Goal: Task Accomplishment & Management: Manage account settings

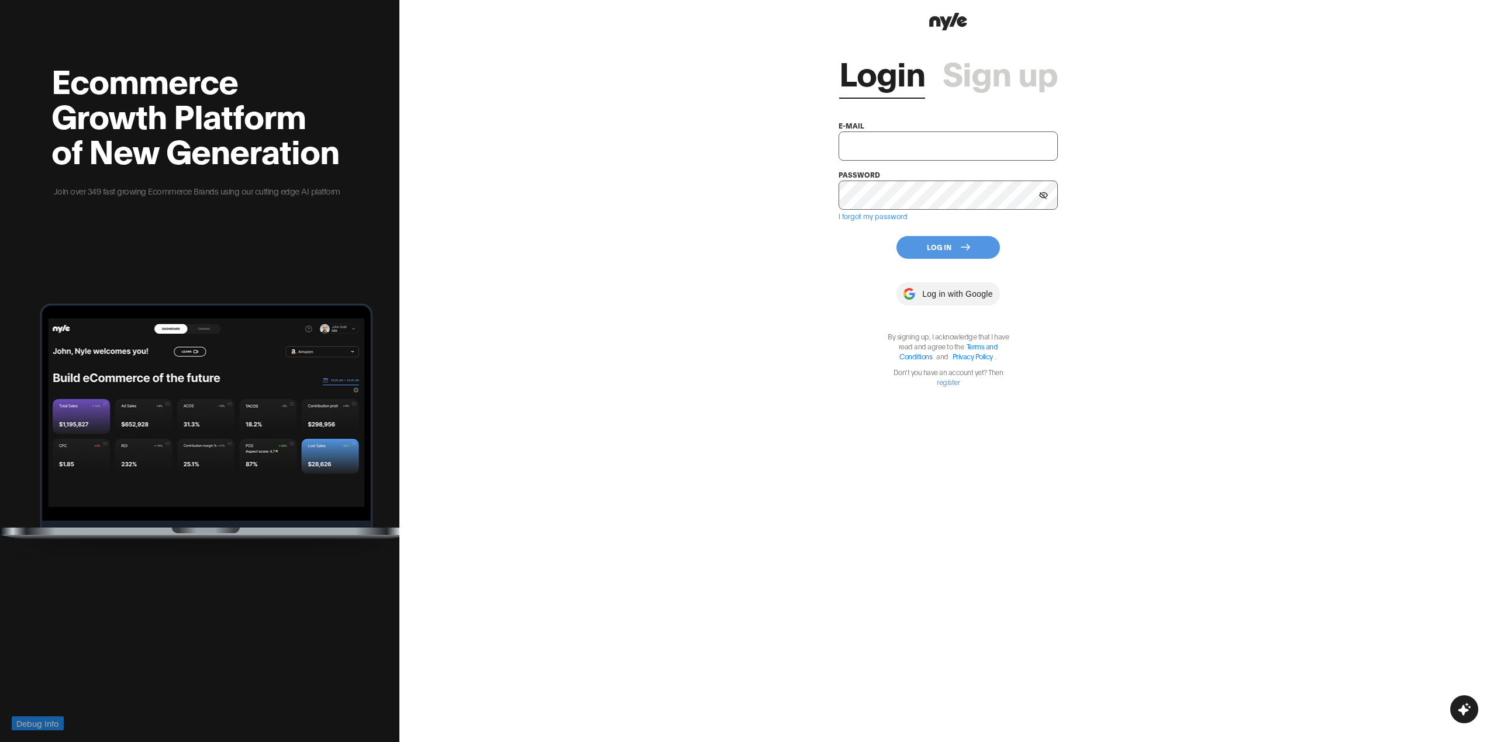
type input "[EMAIL_ADDRESS][PERSON_NAME]"
click at [941, 250] on button "Log In" at bounding box center [947, 247] width 103 height 23
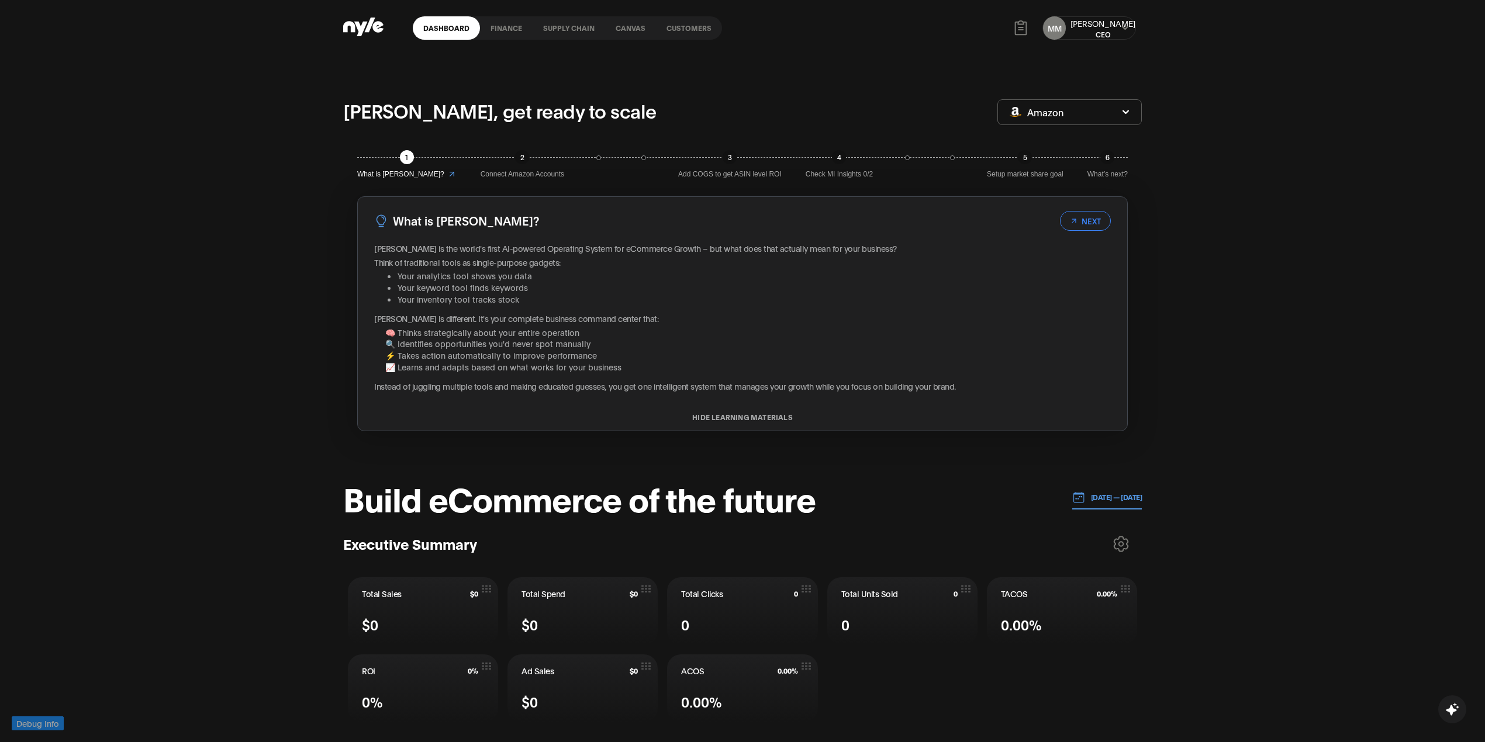
click at [696, 26] on link "Customers" at bounding box center [689, 27] width 66 height 23
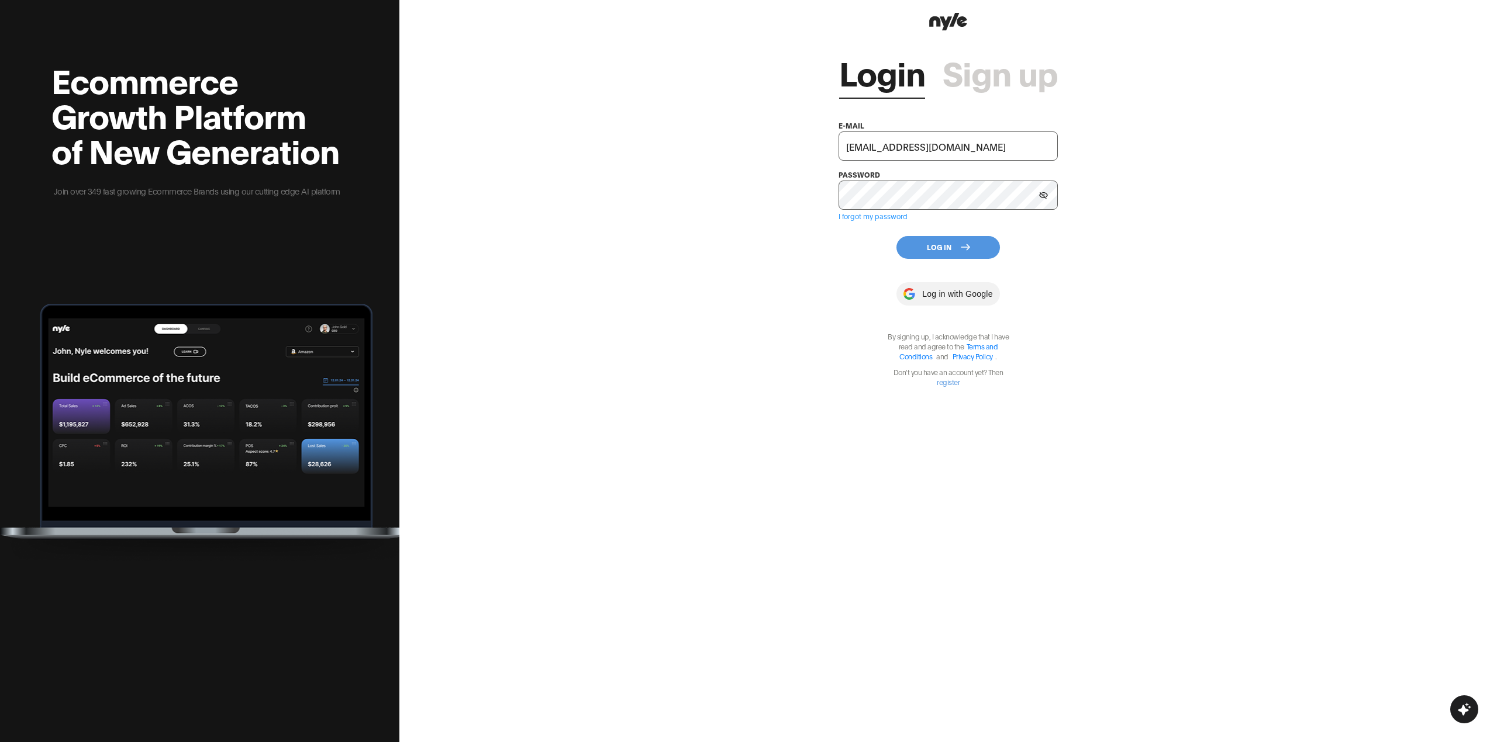
click at [939, 146] on input "tuqxoxa@yandex.ru" at bounding box center [947, 146] width 219 height 29
type input "showroom@nyle.ai"
click at [911, 242] on button "Log In" at bounding box center [947, 247] width 103 height 23
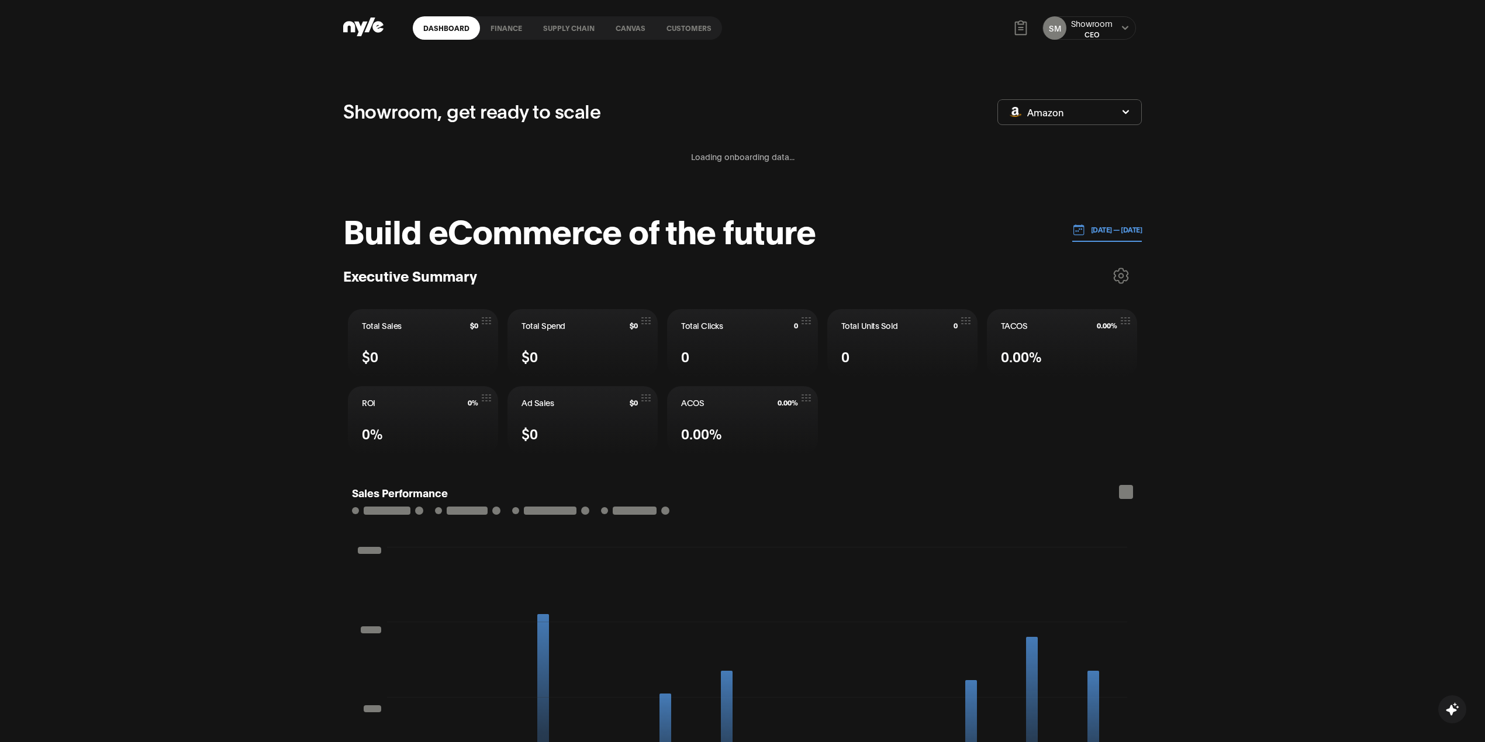
click at [672, 22] on link "Customers" at bounding box center [689, 27] width 66 height 23
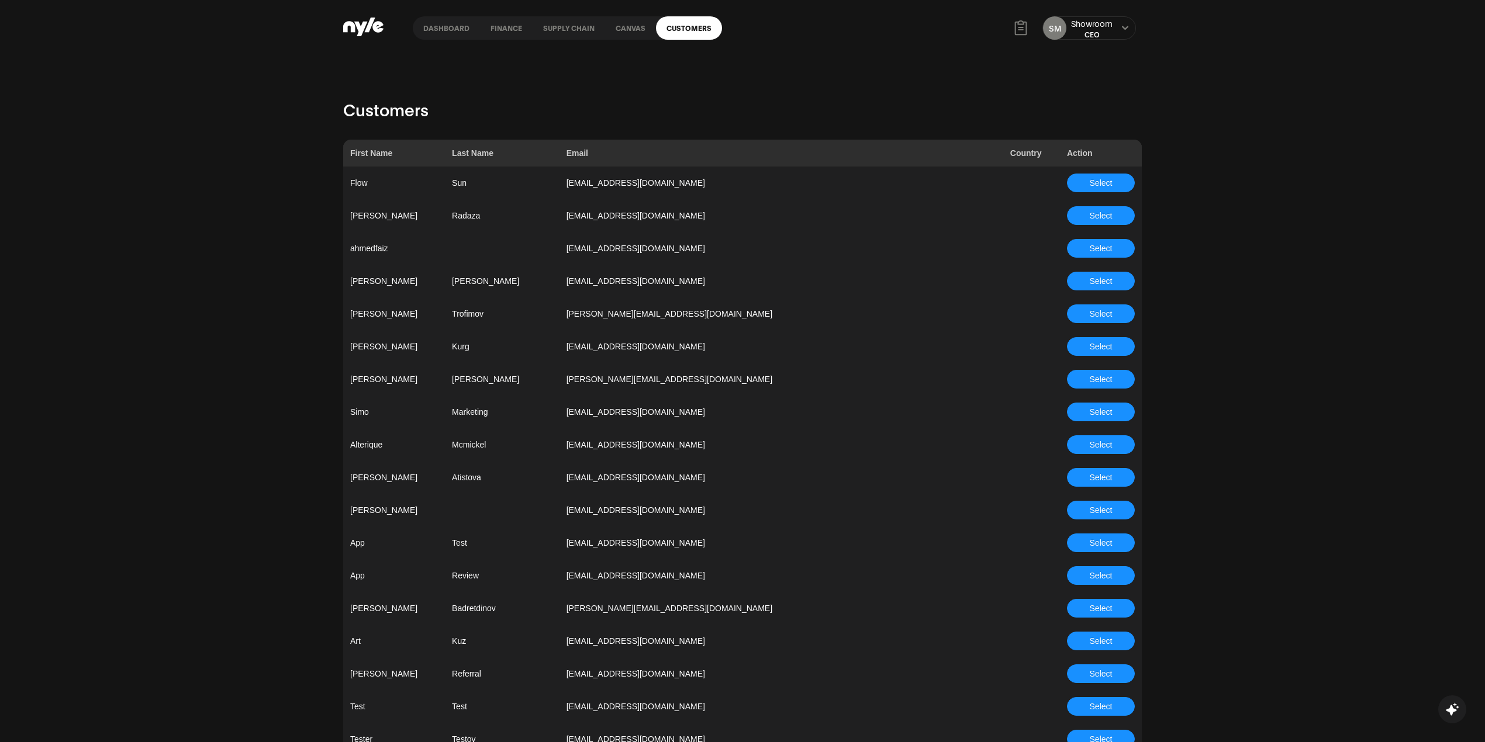
click at [422, 27] on link "Dashboard" at bounding box center [446, 27] width 67 height 23
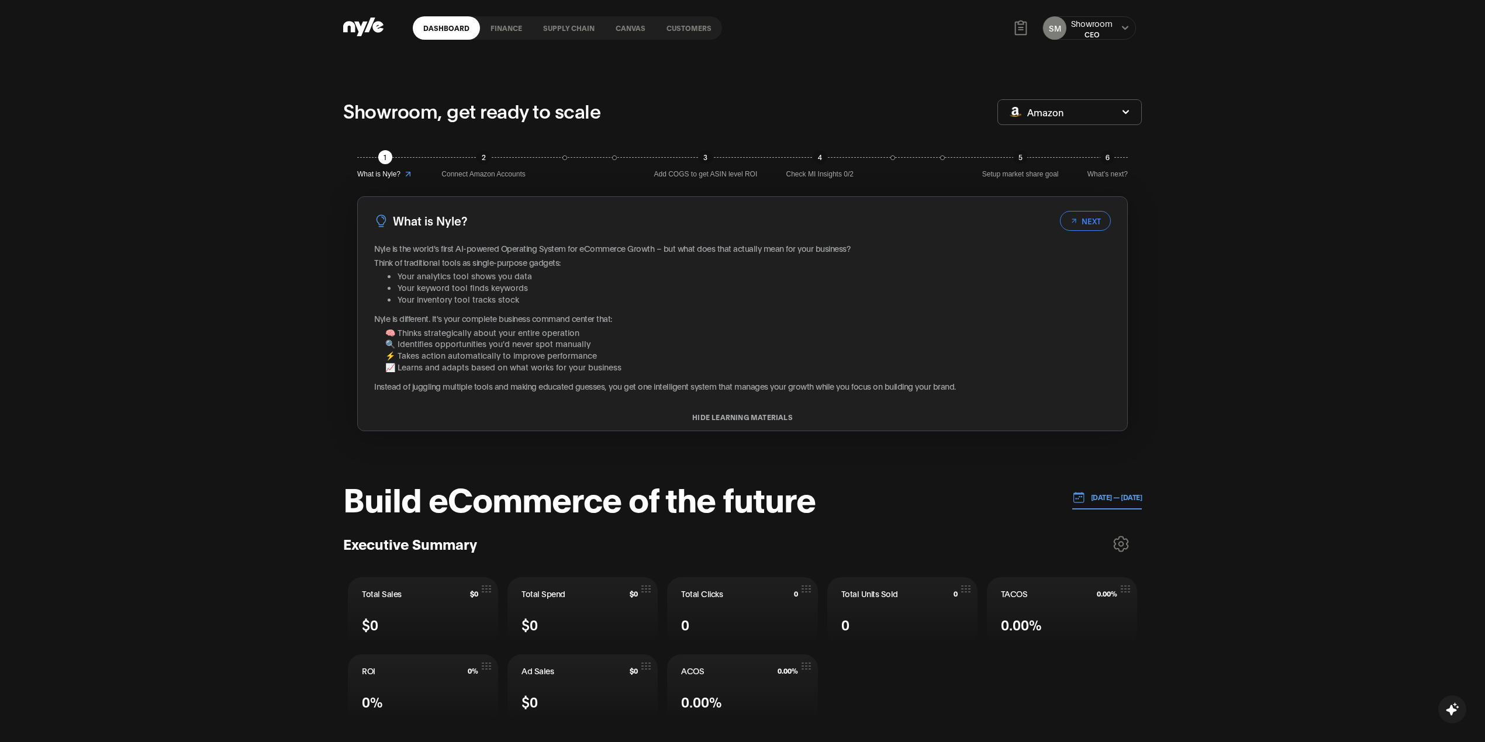
click at [683, 22] on link "Customers" at bounding box center [689, 27] width 66 height 23
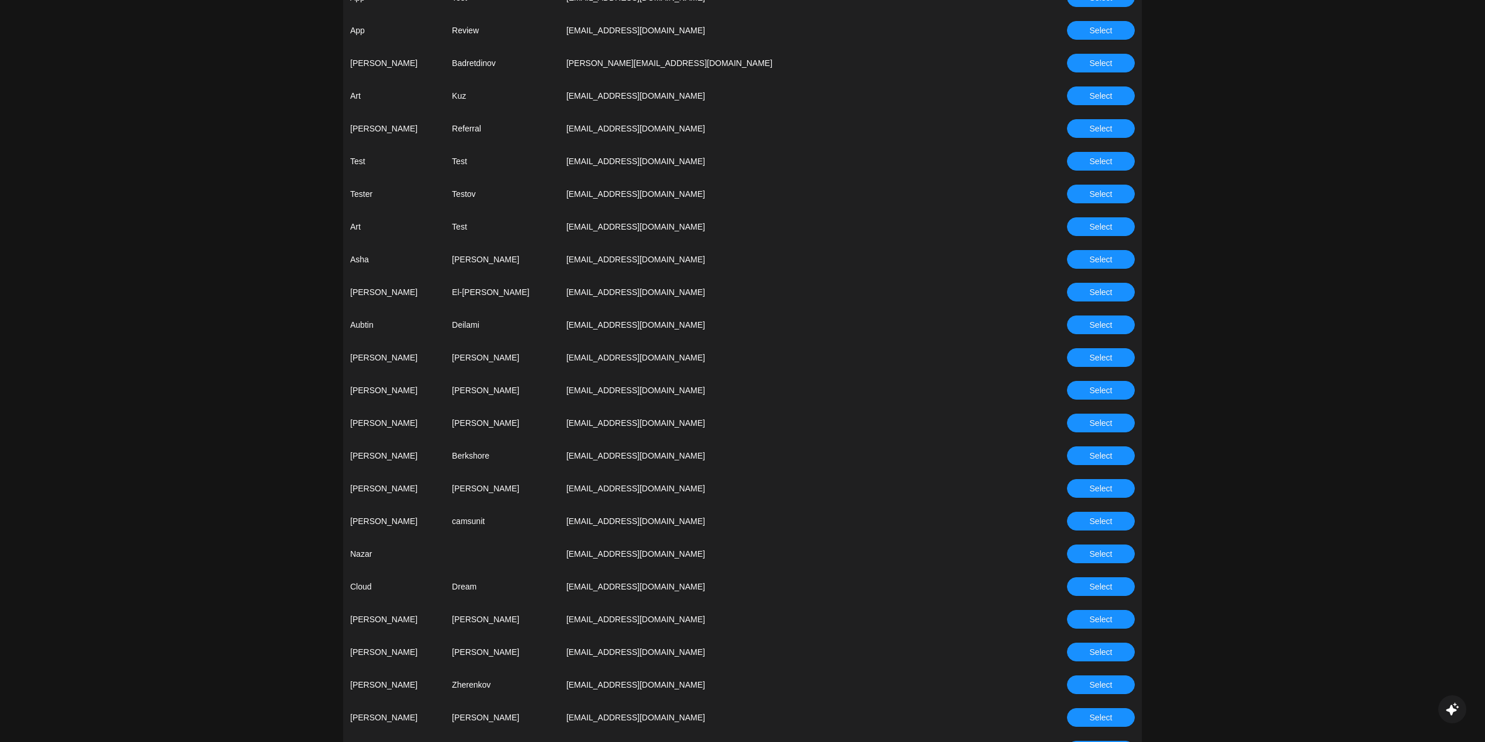
scroll to position [702, 0]
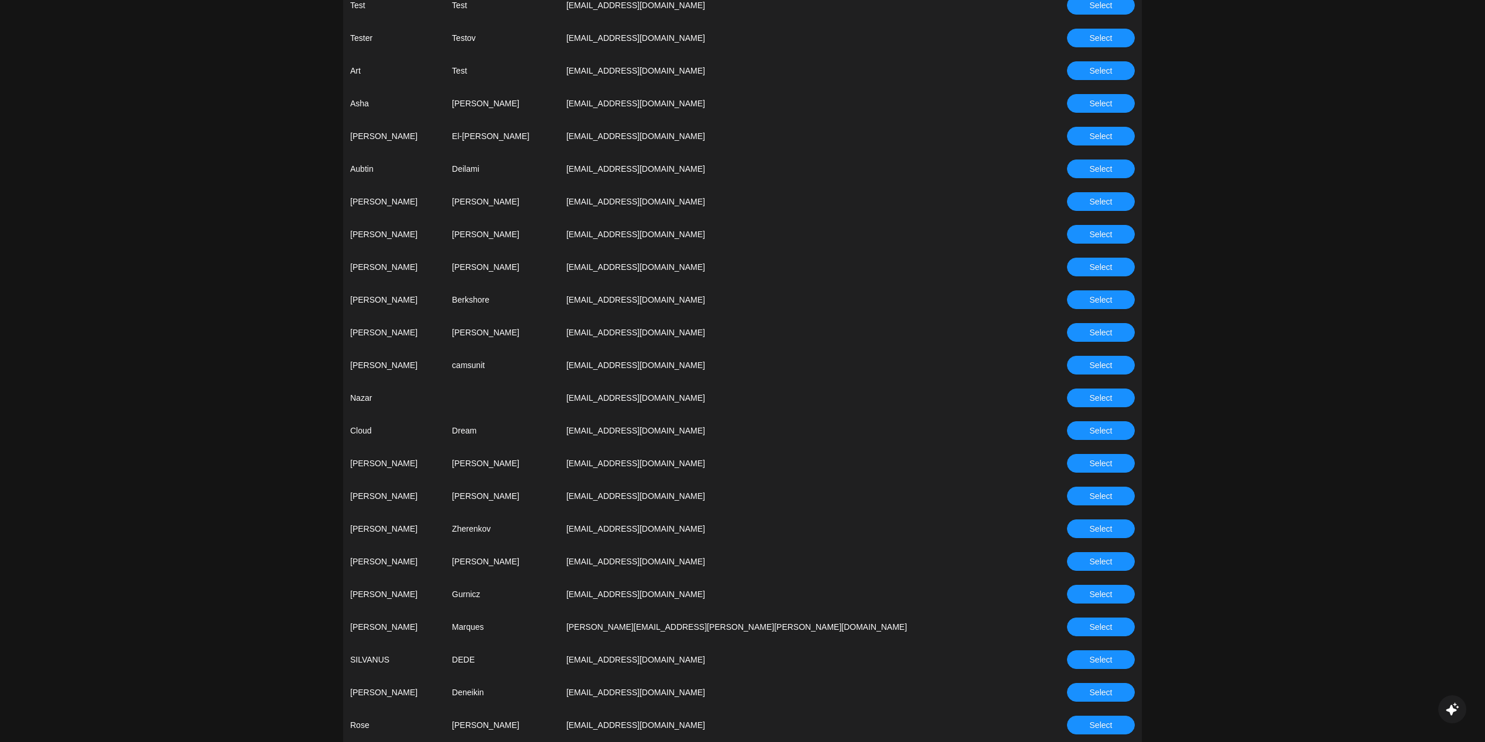
click at [1103, 534] on span "Select" at bounding box center [1101, 529] width 23 height 13
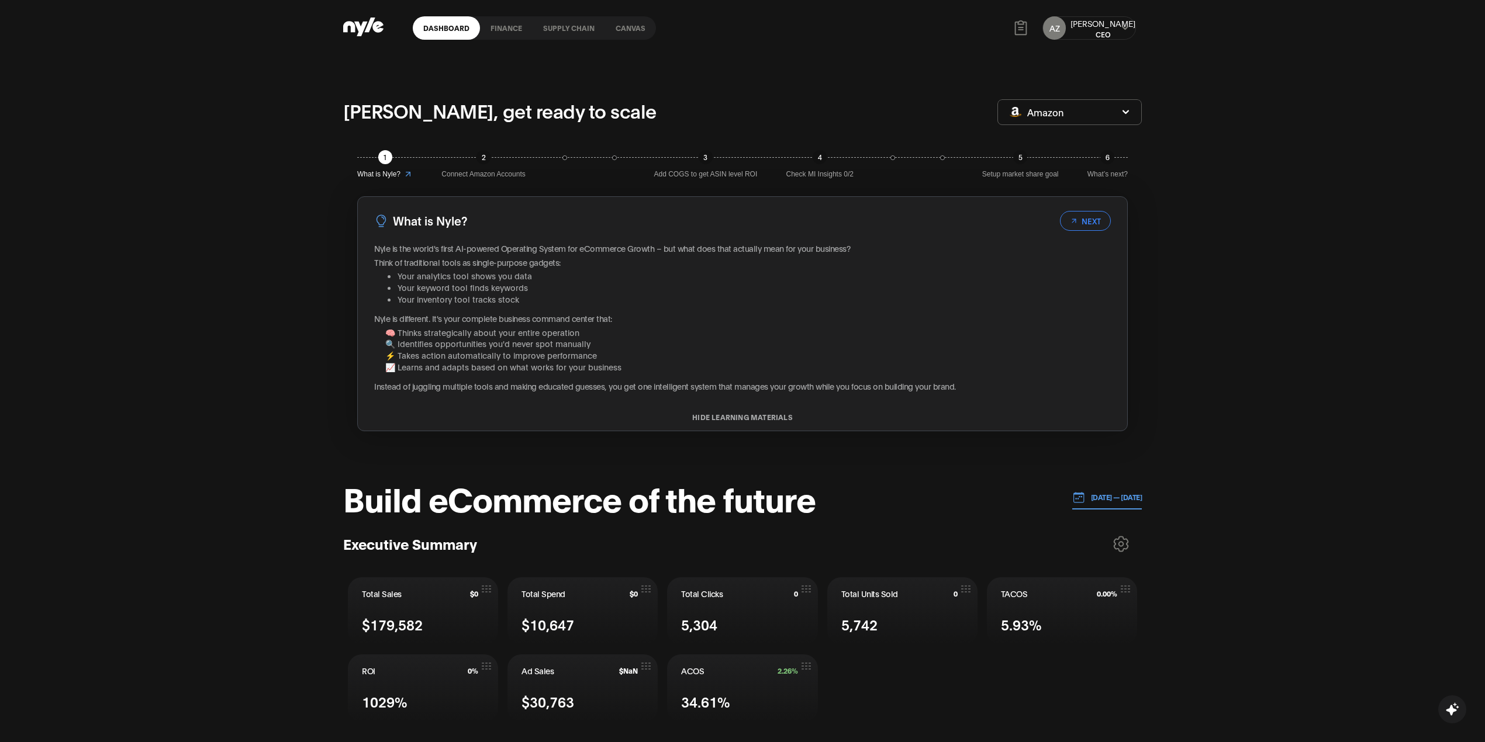
scroll to position [312, 0]
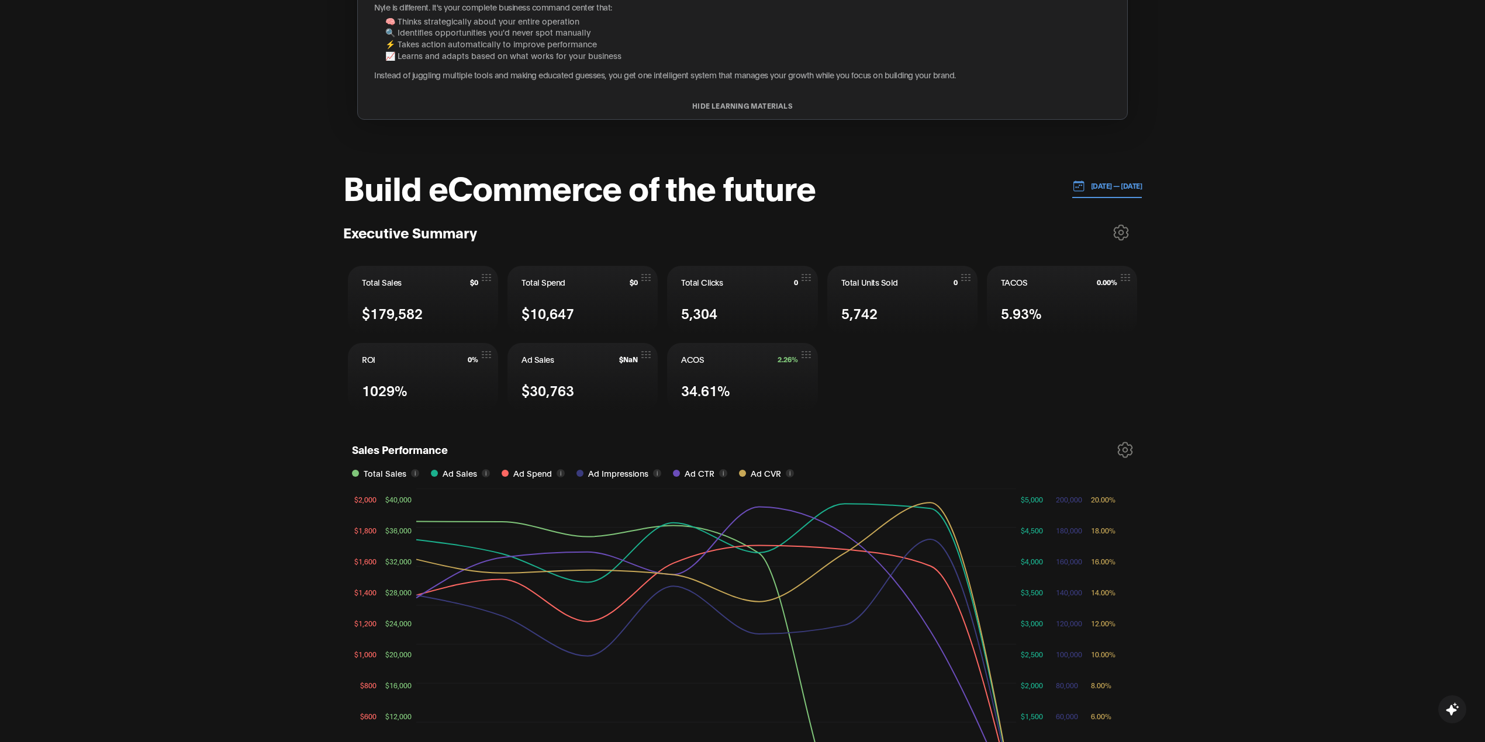
click at [1100, 187] on p "[DATE] — [DATE]" at bounding box center [1113, 186] width 57 height 11
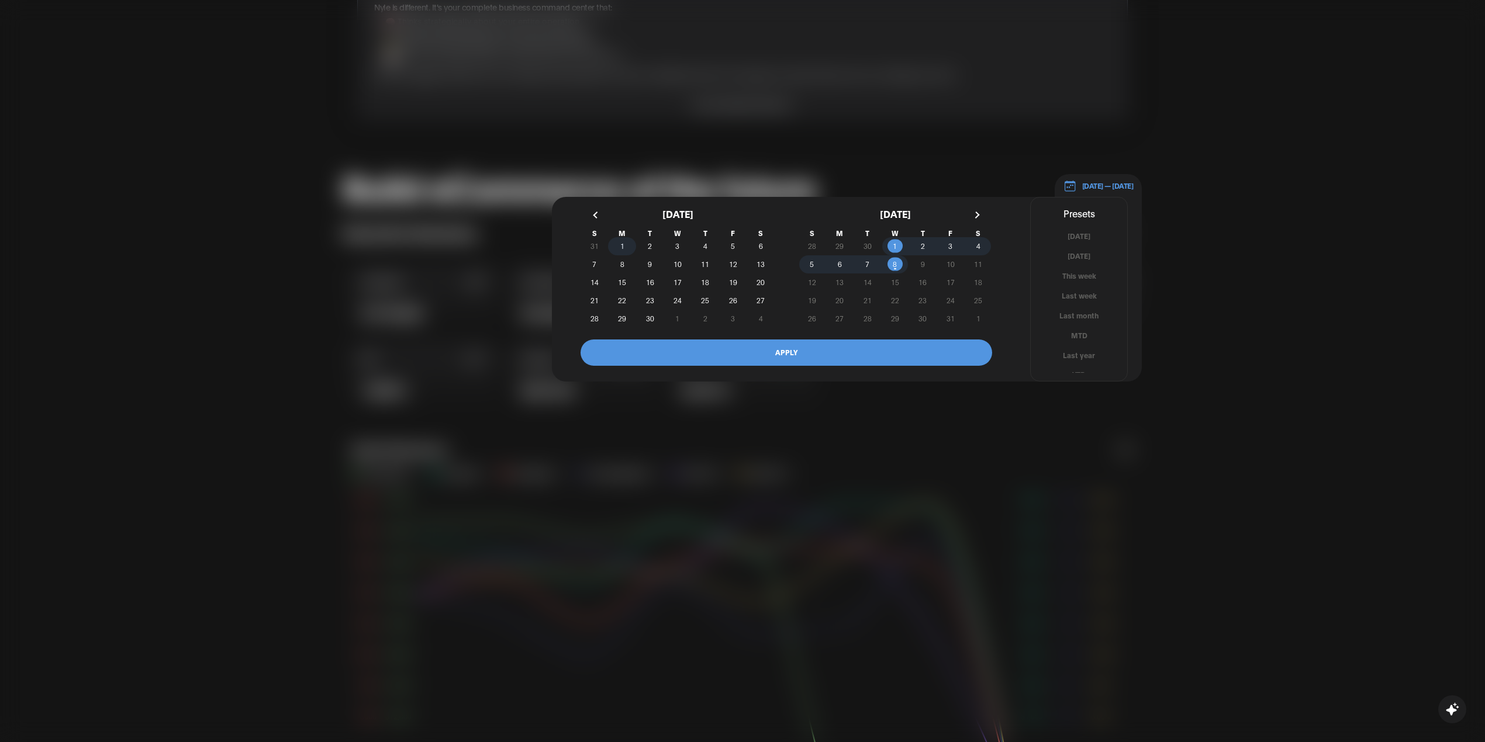
click at [621, 242] on span "1" at bounding box center [622, 246] width 4 height 21
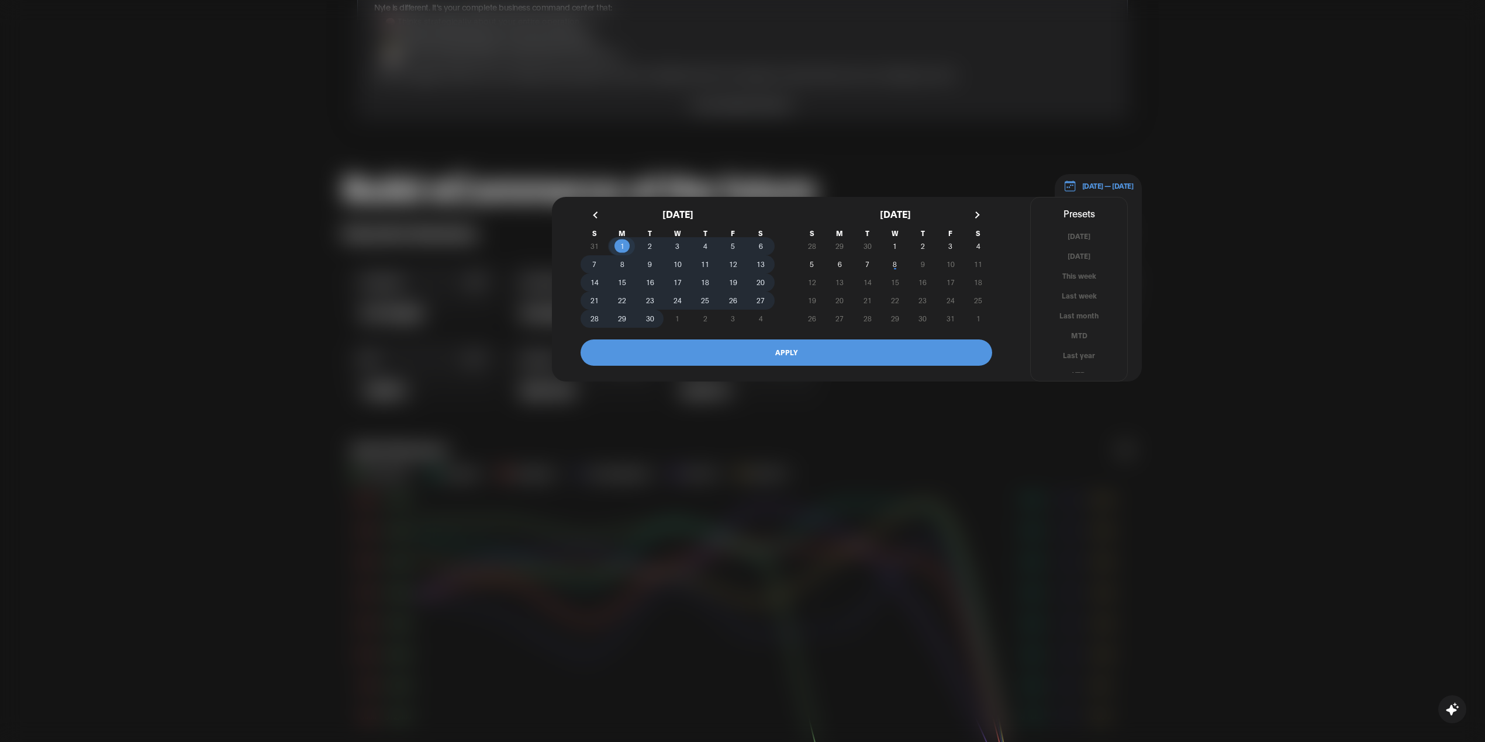
click at [648, 319] on span "30" at bounding box center [650, 318] width 8 height 21
click at [759, 363] on button "APPLY" at bounding box center [787, 353] width 412 height 26
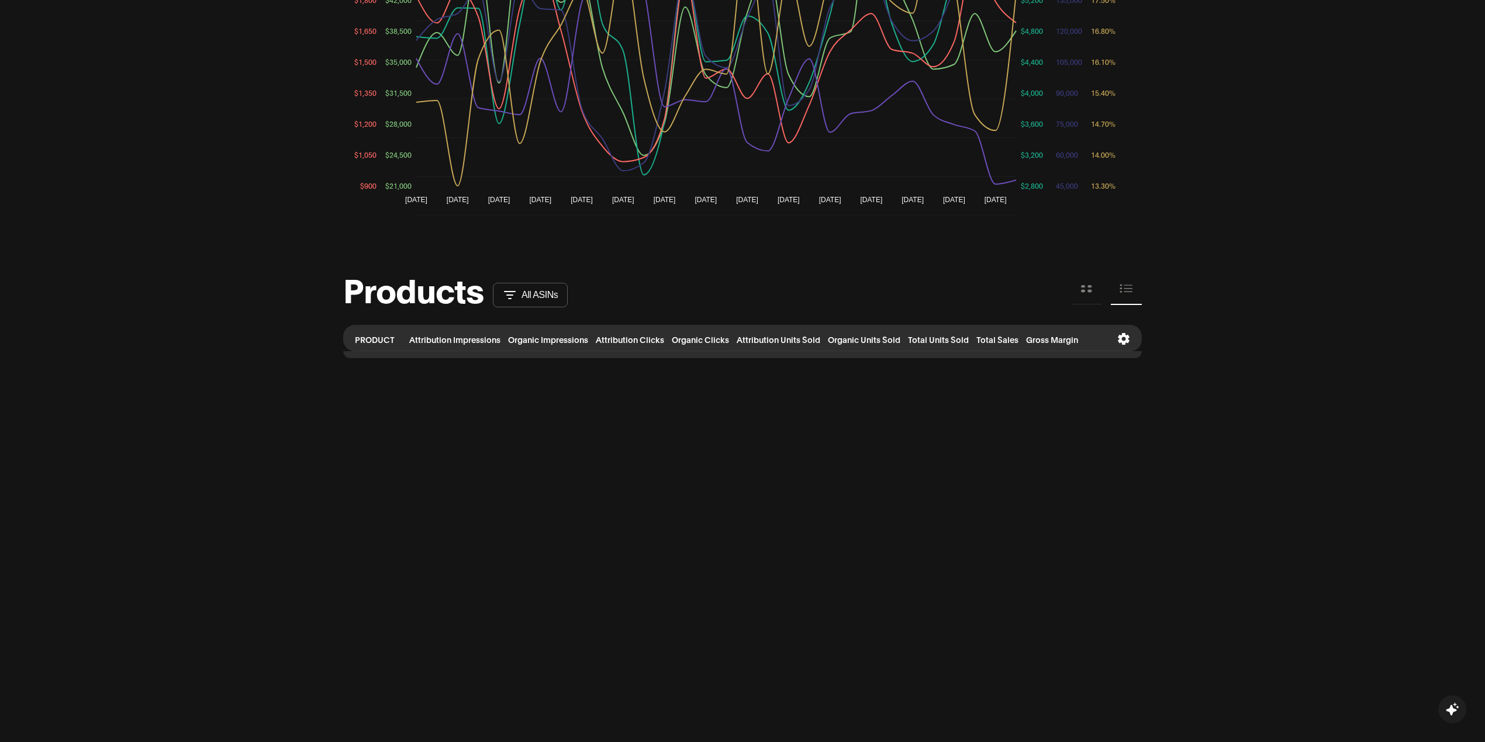
scroll to position [1013, 0]
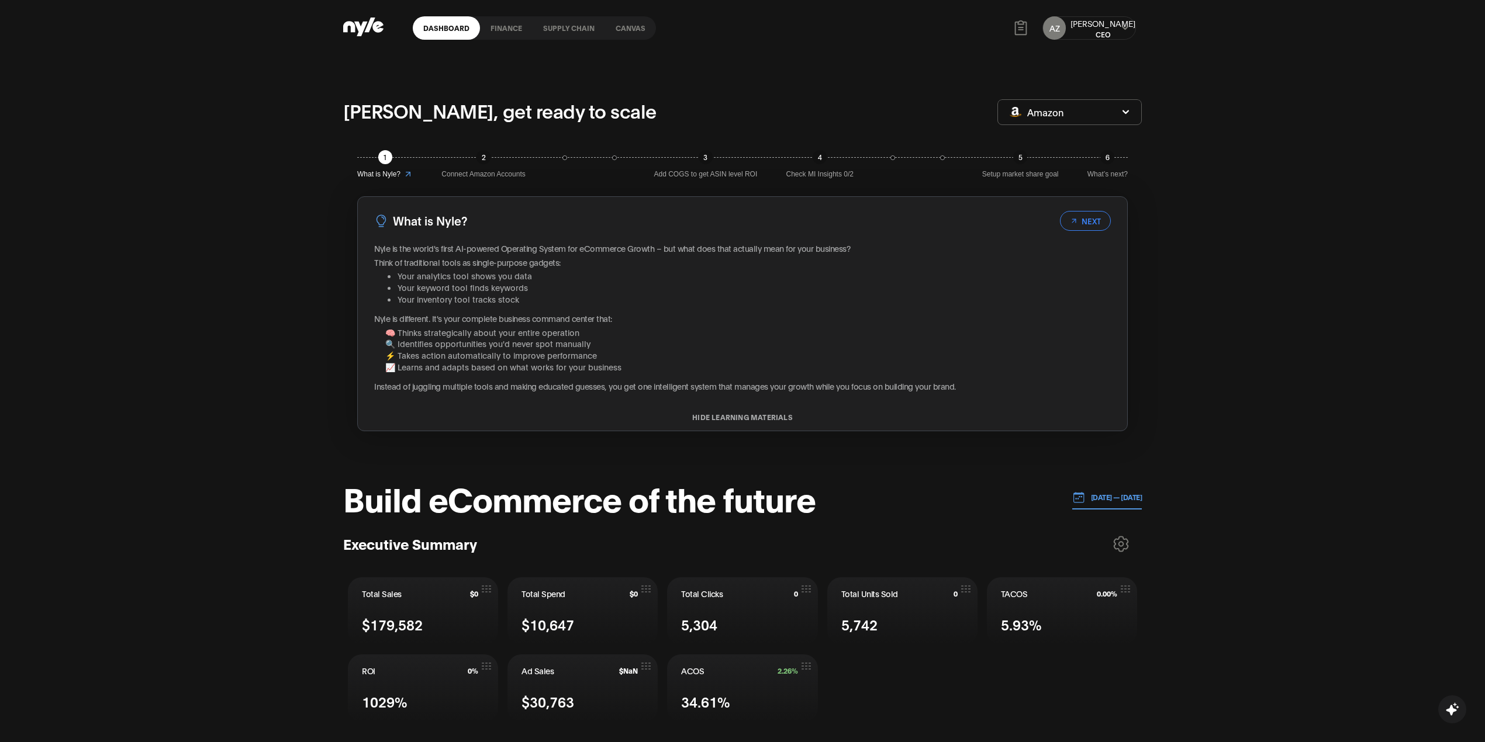
click at [1126, 25] on icon at bounding box center [1125, 28] width 8 height 7
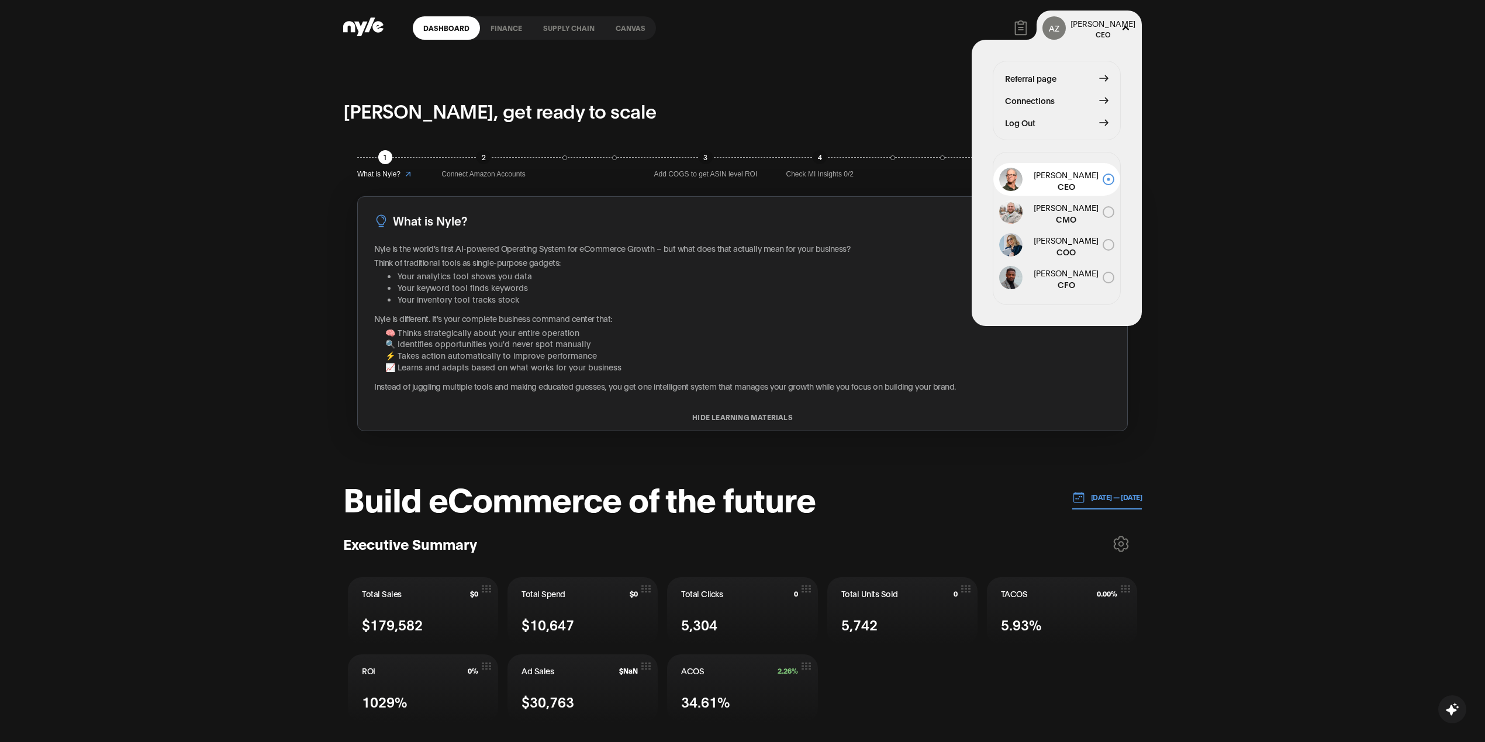
click at [1035, 122] on span "Log Out" at bounding box center [1020, 122] width 30 height 13
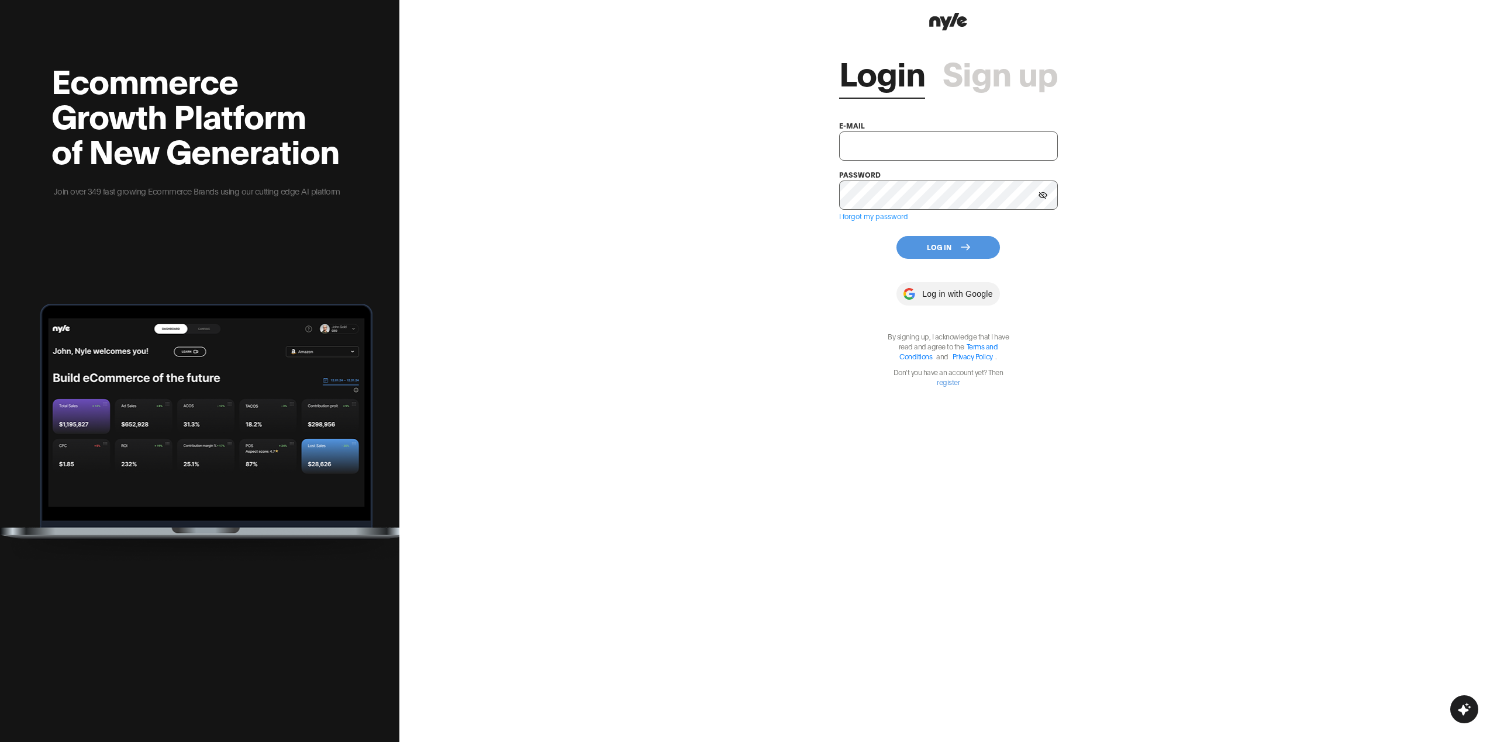
type input "[EMAIL_ADDRESS][PERSON_NAME]"
click at [929, 247] on button "Log In" at bounding box center [947, 247] width 103 height 23
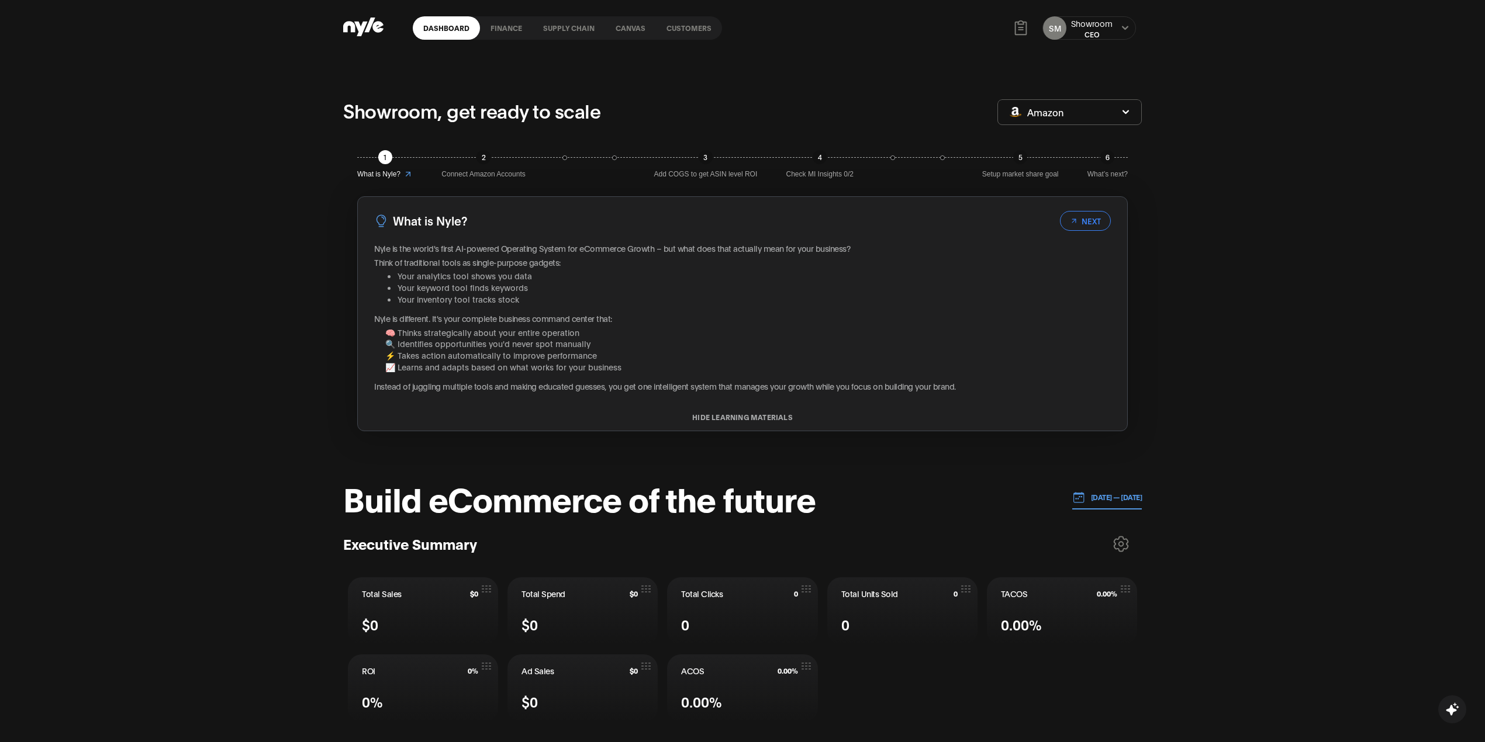
click at [689, 26] on link "Customers" at bounding box center [689, 27] width 66 height 23
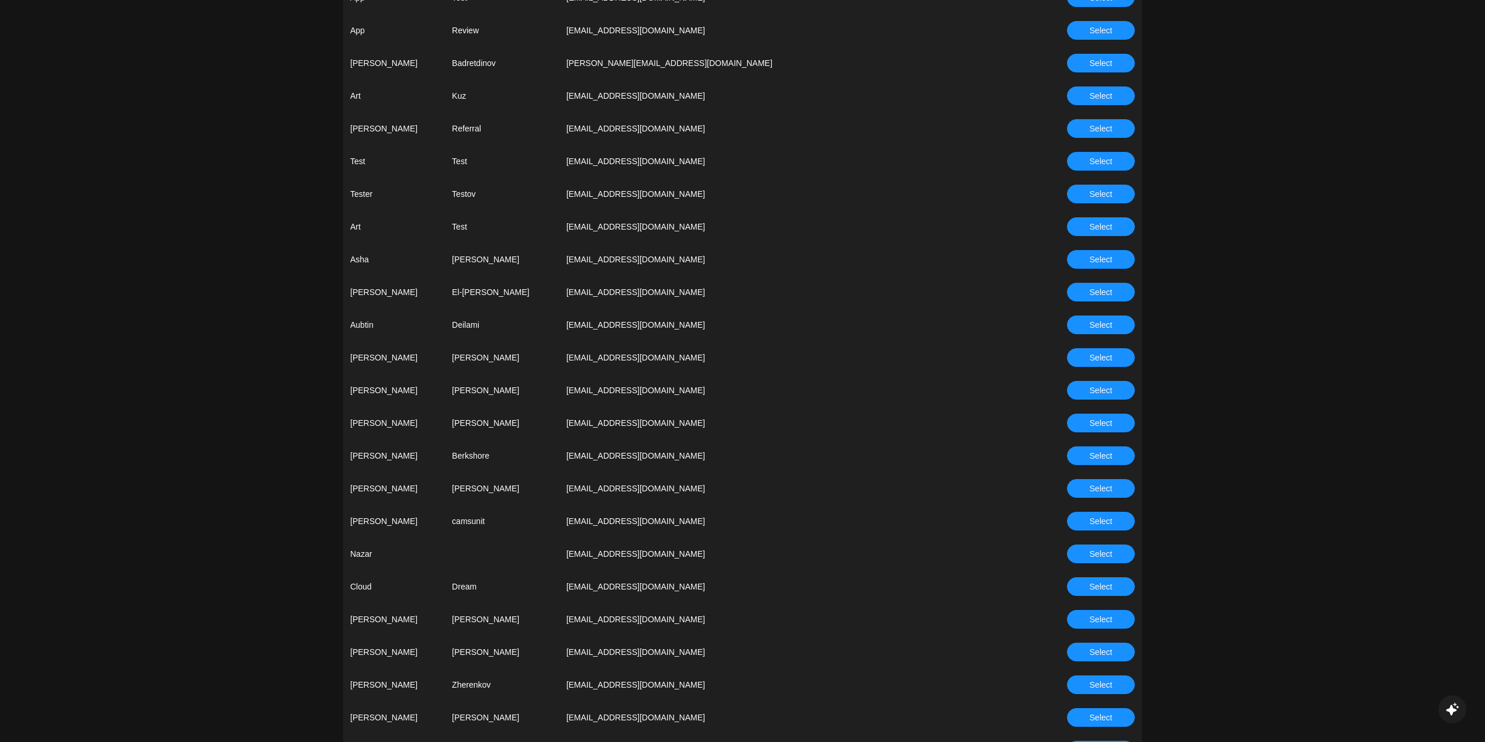
scroll to position [779, 0]
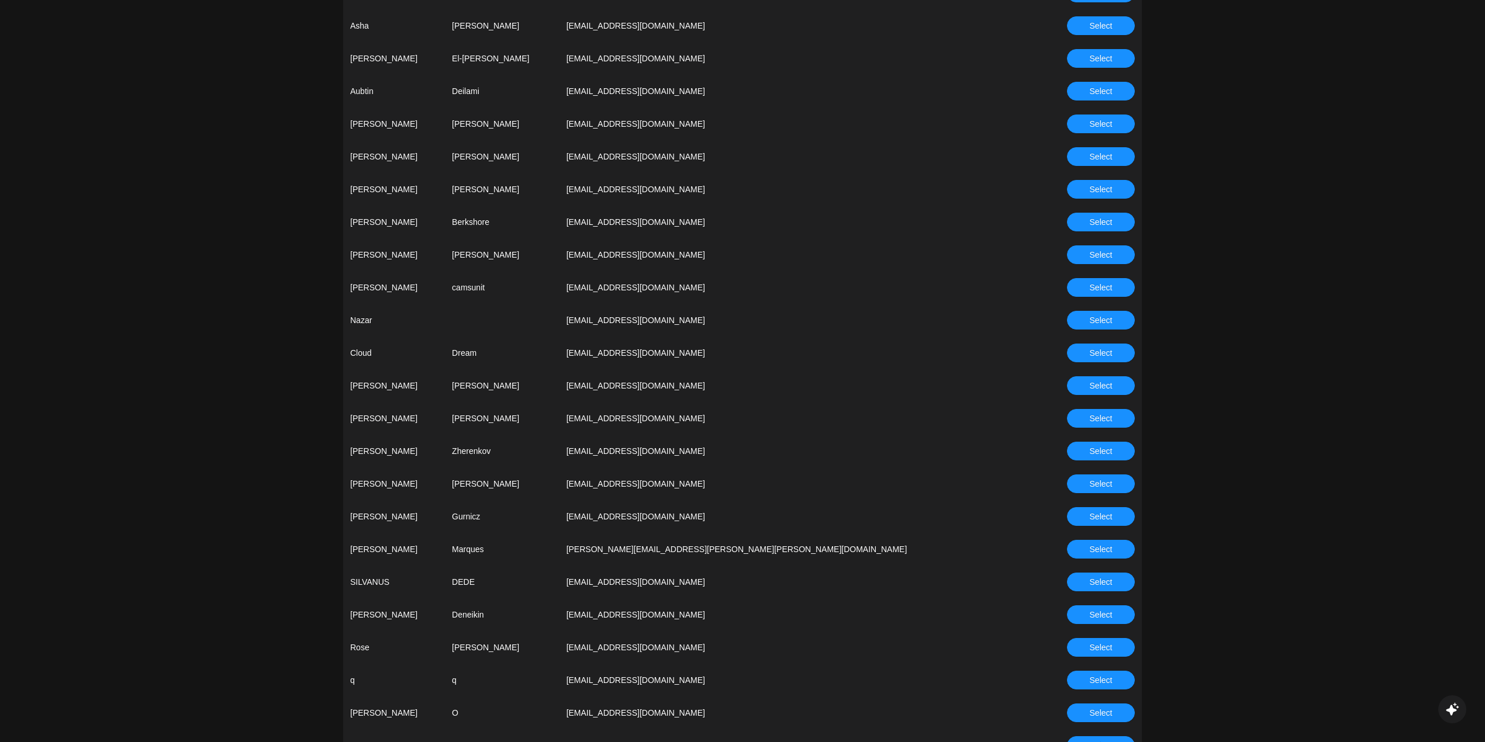
click at [1093, 455] on span "Select" at bounding box center [1101, 451] width 23 height 13
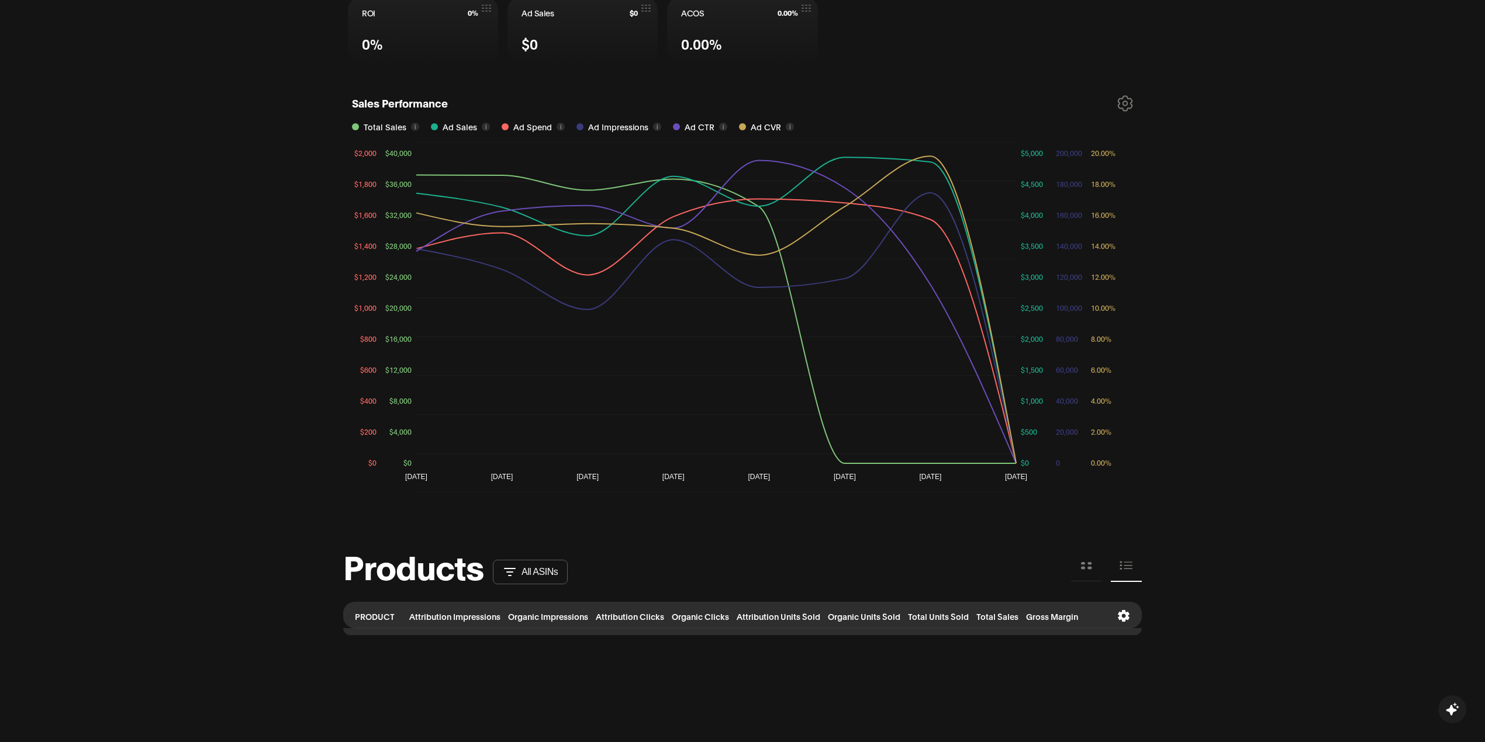
scroll to position [347, 0]
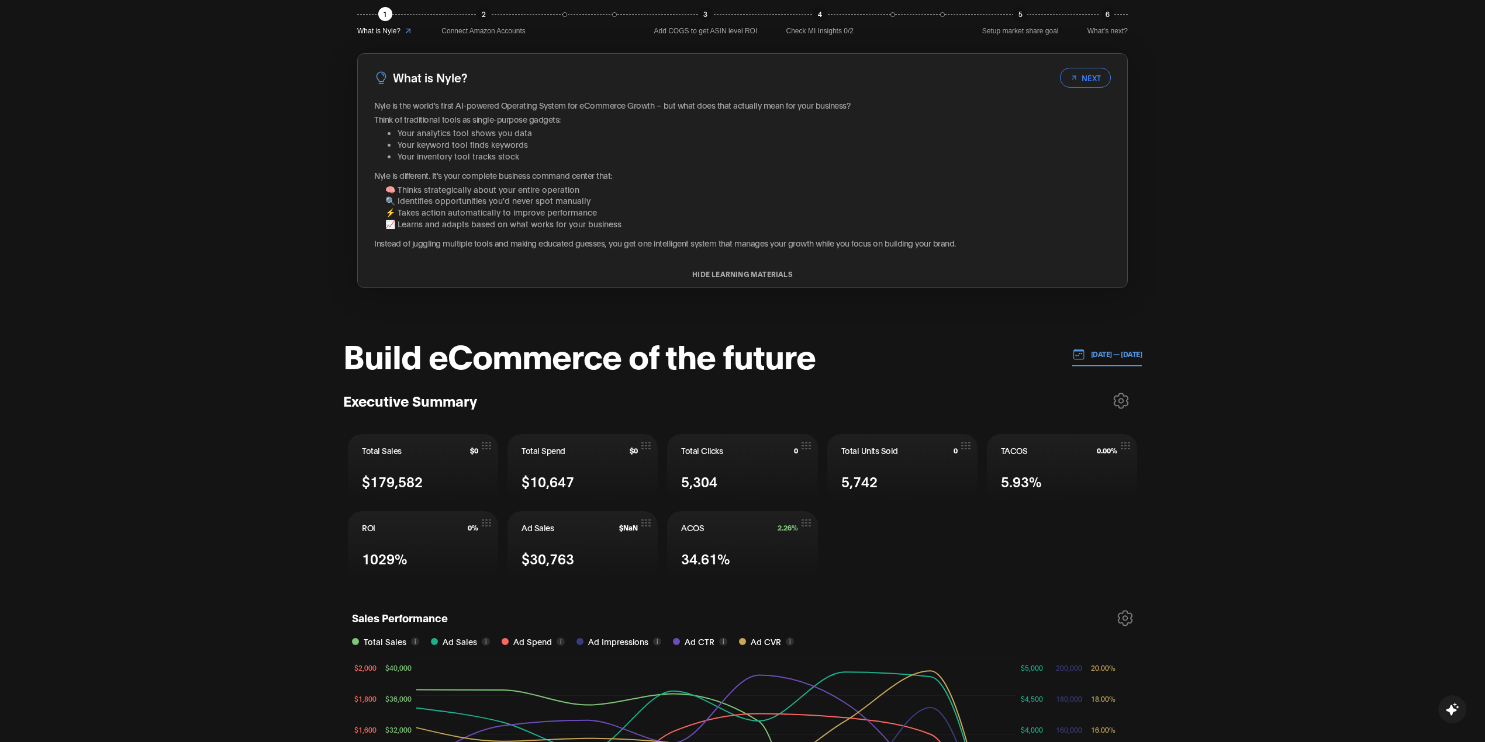
scroll to position [65, 0]
